Goal: Information Seeking & Learning: Compare options

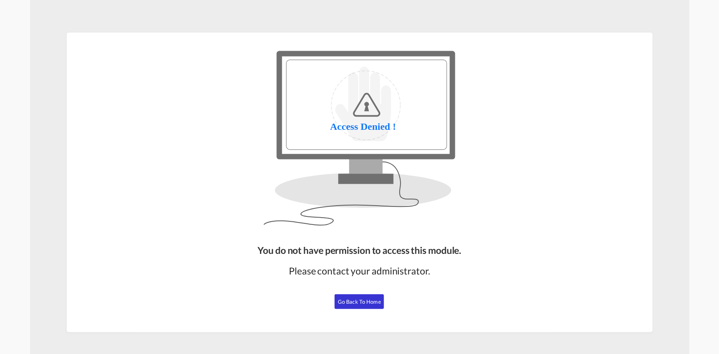
click at [359, 305] on button "Go Back to Home" at bounding box center [358, 301] width 49 height 15
